Goal: Task Accomplishment & Management: Use online tool/utility

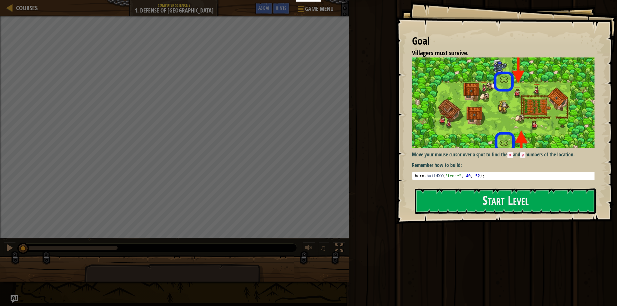
click at [457, 133] on img at bounding box center [505, 103] width 187 height 90
click at [450, 214] on div "Goal Villagers must survive. Move your mouse cursor over a spot to find the x a…" at bounding box center [506, 112] width 221 height 224
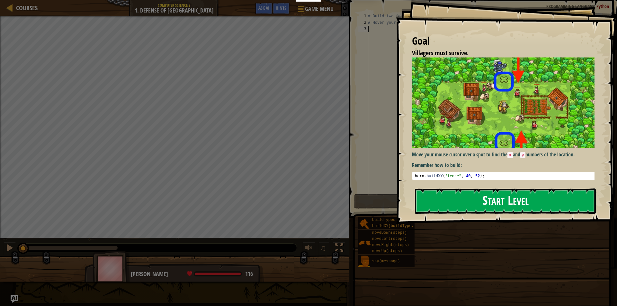
click at [435, 202] on button "Start Level" at bounding box center [505, 201] width 181 height 25
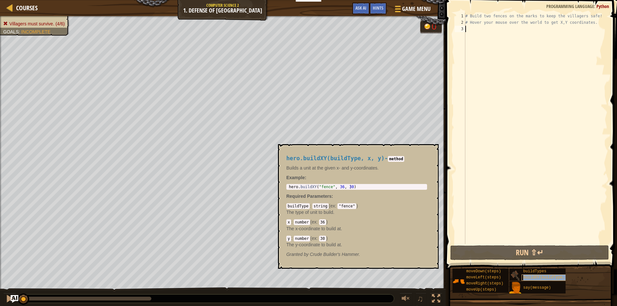
click at [532, 276] on span "buildXY(buildType, x, y)" at bounding box center [551, 277] width 56 height 4
type textarea "hero.buildXY("fence", 36, 30)"
drag, startPoint x: 319, startPoint y: 187, endPoint x: 329, endPoint y: 186, distance: 10.4
click at [329, 186] on div "hero . buildXY ( "fence" , 36 , 30 )" at bounding box center [357, 191] width 138 height 13
click at [340, 186] on div "hero . buildXY ( "fence" , 36 , 30 )" at bounding box center [357, 191] width 138 height 13
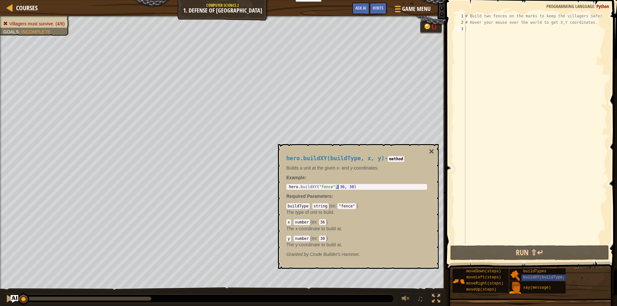
drag, startPoint x: 336, startPoint y: 188, endPoint x: 339, endPoint y: 188, distance: 3.5
click at [339, 188] on div "hero . buildXY ( "fence" , 36 , 30 )" at bounding box center [357, 191] width 138 height 13
click at [343, 187] on div "hero . buildXY ( "fence" , 36 , 30 )" at bounding box center [357, 191] width 138 height 13
drag, startPoint x: 343, startPoint y: 187, endPoint x: 347, endPoint y: 187, distance: 3.9
click at [347, 187] on div "hero . buildXY ( "fence" , 36 , 30 )" at bounding box center [357, 191] width 138 height 13
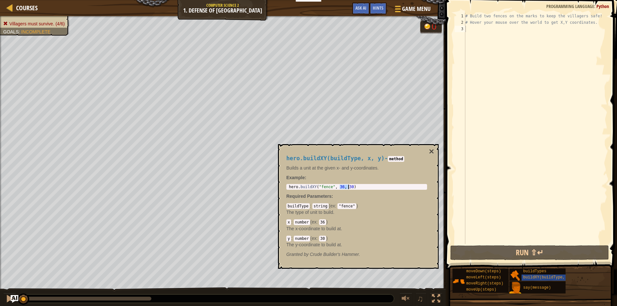
click at [337, 186] on div "hero . buildXY ( "fence" , 36 , 30 )" at bounding box center [357, 191] width 138 height 13
click at [321, 186] on div "hero . buildXY ( "fence" , 36 , 30 )" at bounding box center [357, 191] width 138 height 13
click at [431, 153] on button "×" at bounding box center [431, 151] width 5 height 9
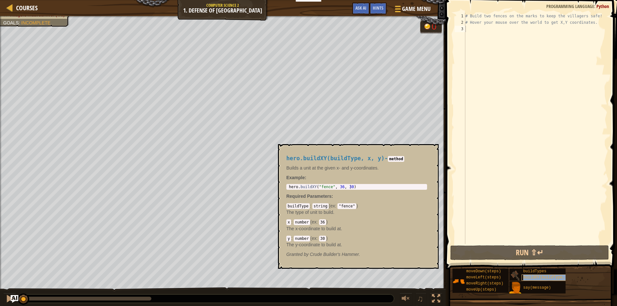
click at [530, 277] on span "buildXY(buildType, x, y)" at bounding box center [551, 277] width 56 height 4
type textarea "hero.buildXY("fence", 36, 30)"
drag, startPoint x: 354, startPoint y: 187, endPoint x: 294, endPoint y: 184, distance: 60.1
click at [294, 184] on div "hero.buildXY("fence", 36, 30) 1 hero . buildXY ( "fence" , 36 , 30 ) הההההההההה…" at bounding box center [356, 187] width 141 height 6
click at [430, 150] on button "×" at bounding box center [431, 151] width 5 height 9
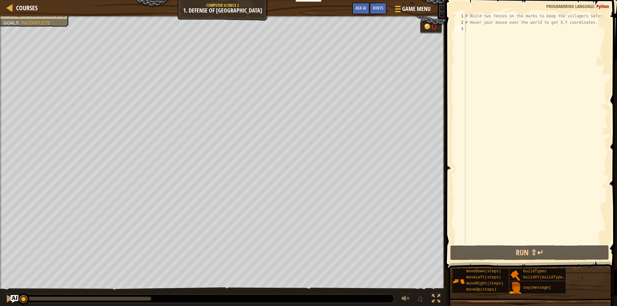
click at [477, 30] on div "# Build two fences on the marks to keep the villagers safe! # Hover your mouse …" at bounding box center [535, 135] width 143 height 244
paste textarea "hero.buildXY("fence", 36, 30)"
type textarea "hero.buildXY("fence", 36, 30)"
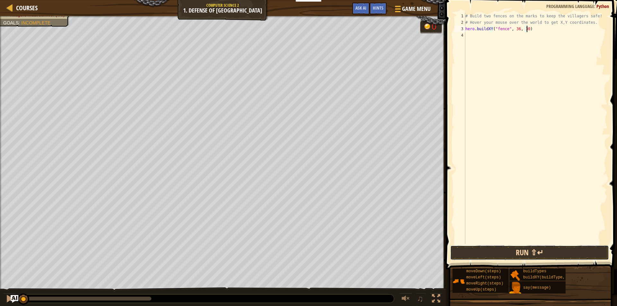
click at [492, 256] on button "Run ⇧↵" at bounding box center [529, 252] width 159 height 15
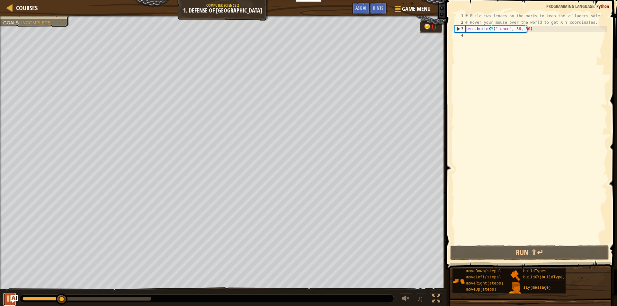
click at [8, 298] on div at bounding box center [9, 299] width 8 height 8
drag, startPoint x: 65, startPoint y: 298, endPoint x: 14, endPoint y: 294, distance: 50.9
click at [15, 294] on div "♫" at bounding box center [223, 297] width 446 height 19
